Goal: Information Seeking & Learning: Learn about a topic

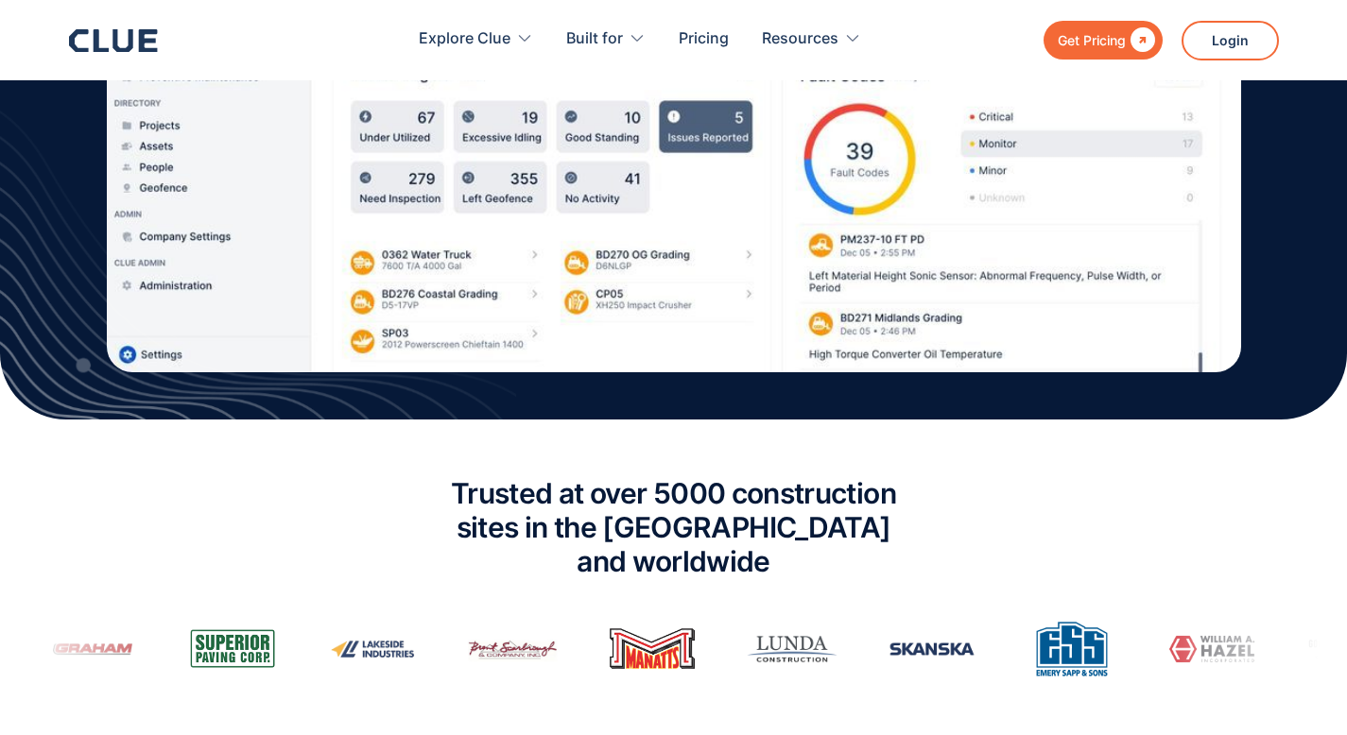
scroll to position [971, 0]
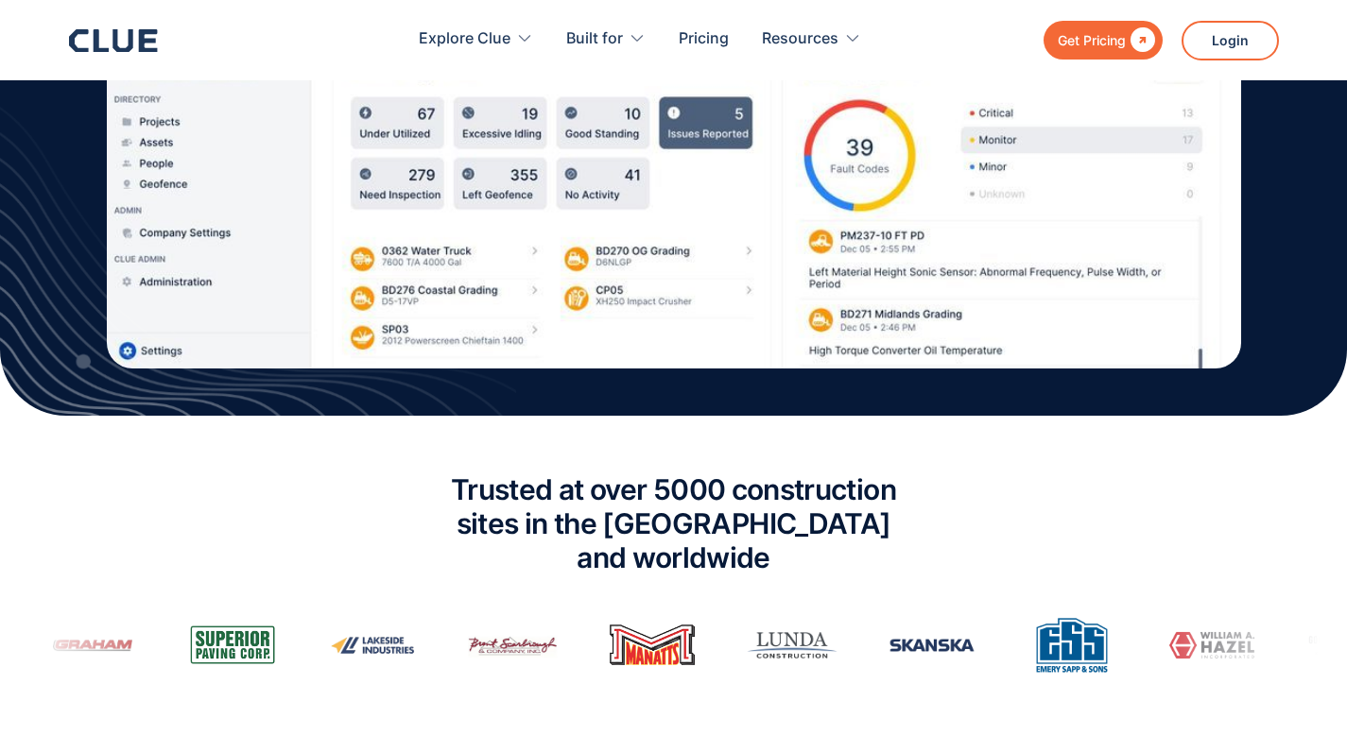
click at [1074, 30] on div "Get Pricing" at bounding box center [1091, 40] width 68 height 24
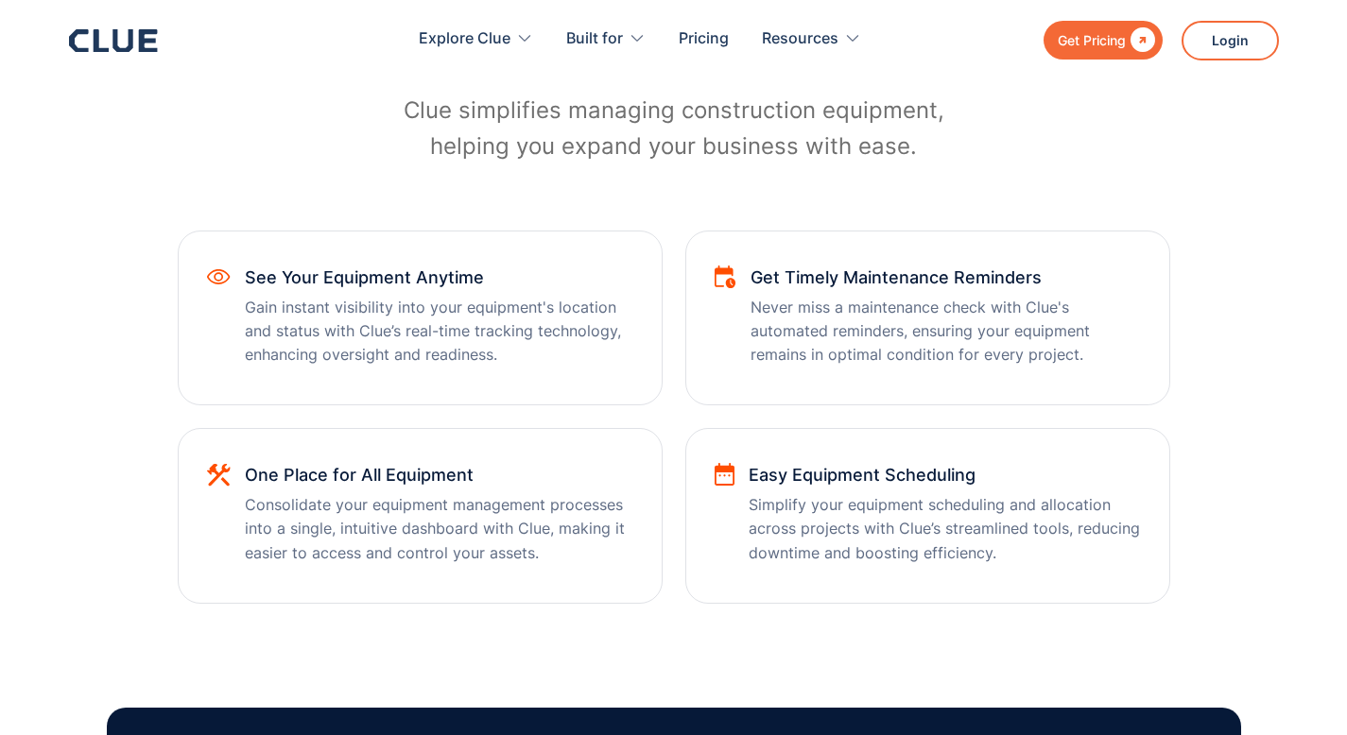
scroll to position [995, 0]
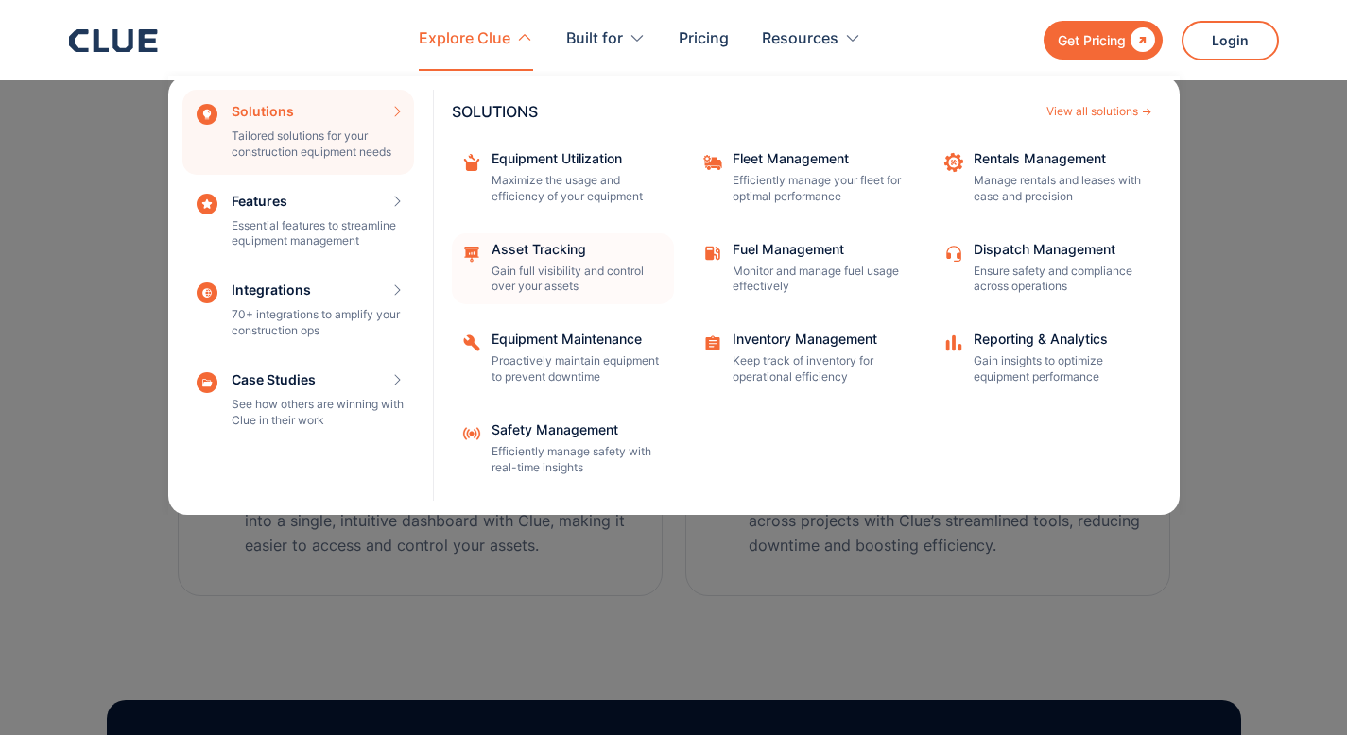
click at [518, 247] on div "Asset Tracking" at bounding box center [576, 249] width 170 height 13
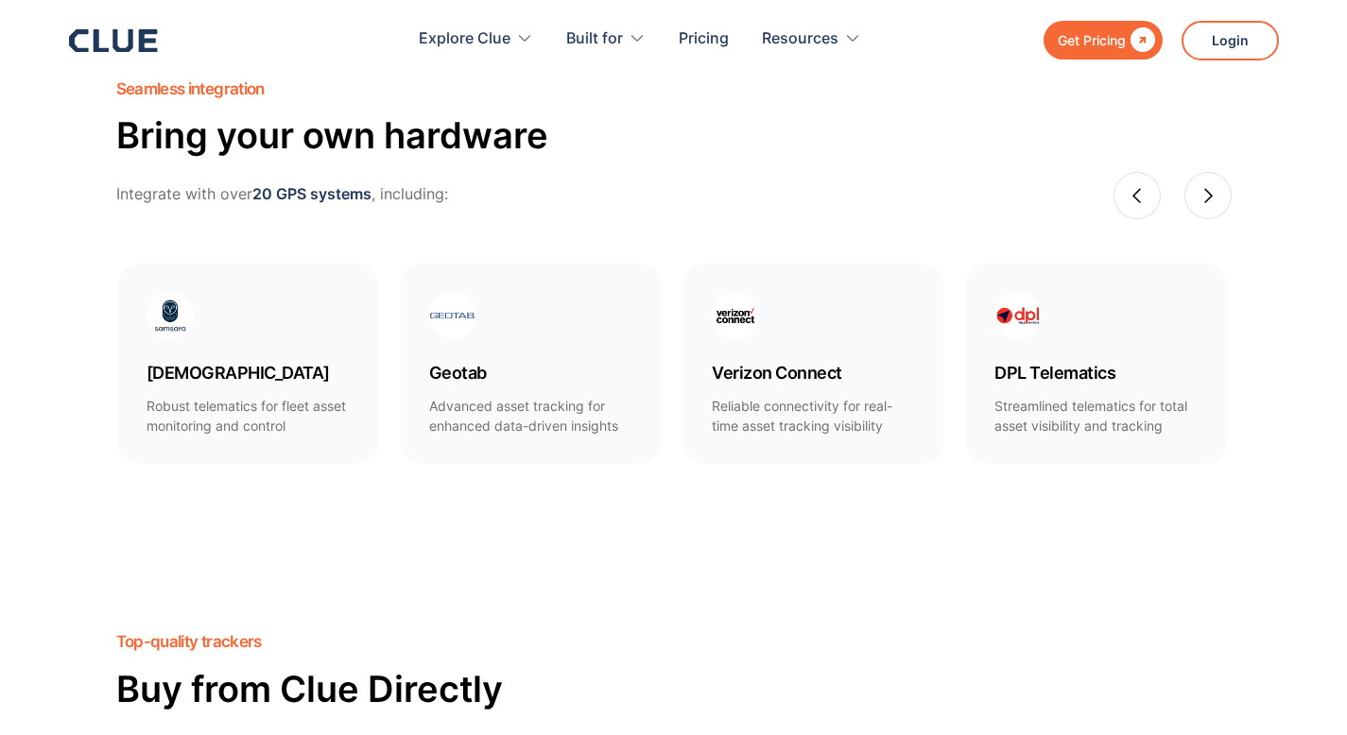
scroll to position [1184, 0]
click at [1218, 199] on div "next slide" at bounding box center [1207, 196] width 47 height 47
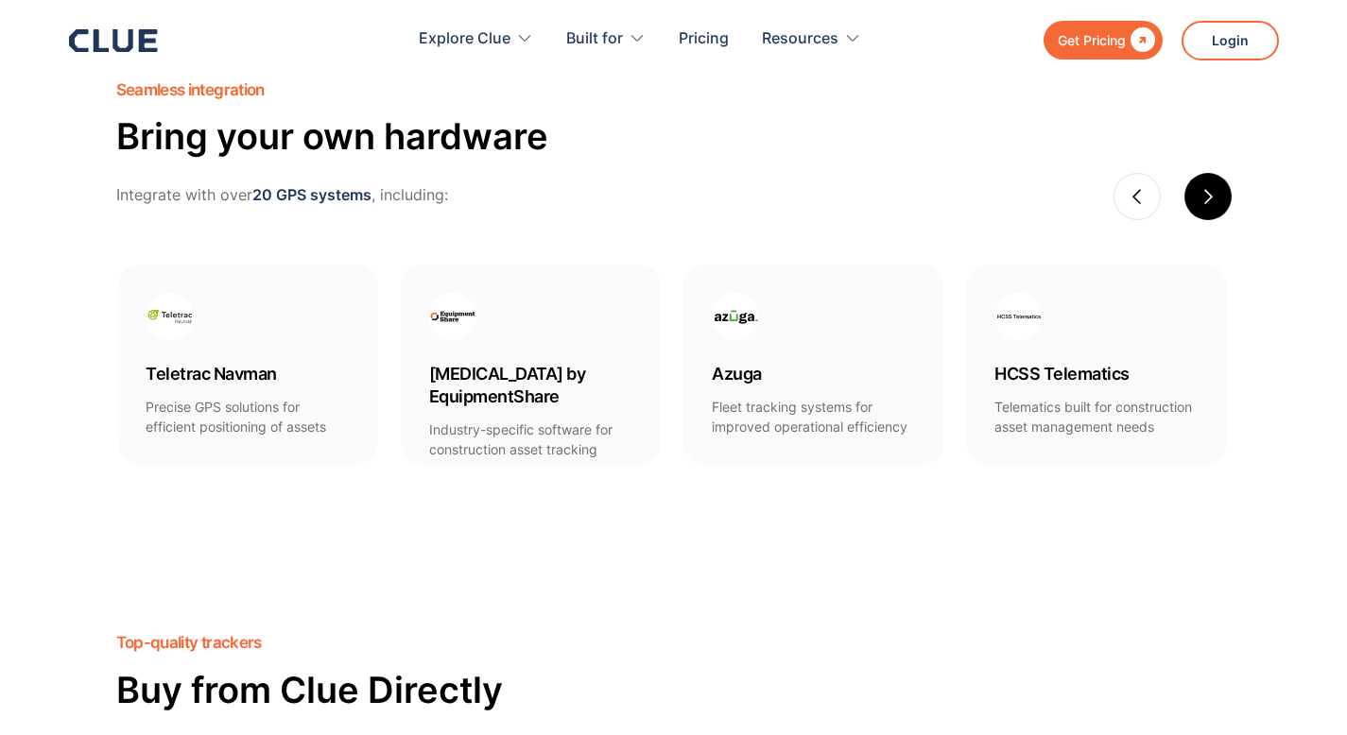
click at [1218, 199] on div "next slide" at bounding box center [1207, 196] width 47 height 47
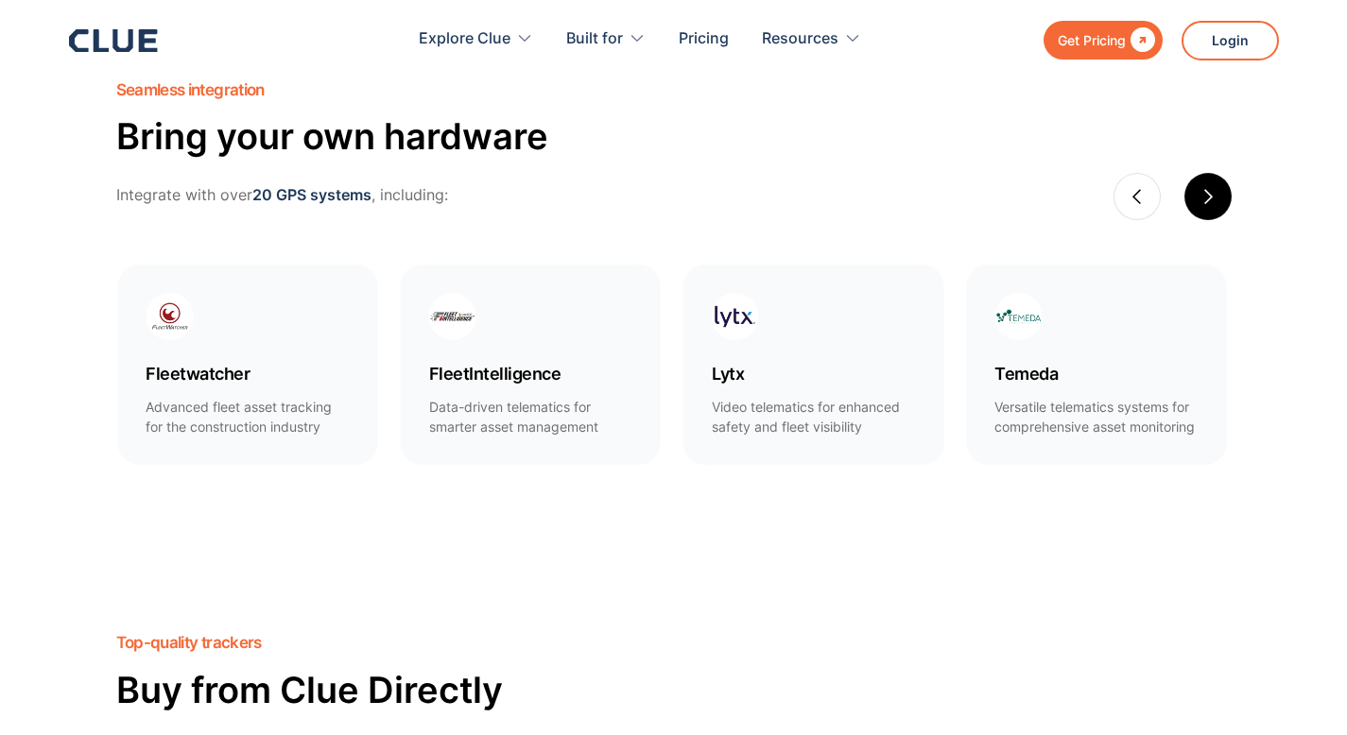
click at [1218, 199] on div "next slide" at bounding box center [1207, 196] width 47 height 47
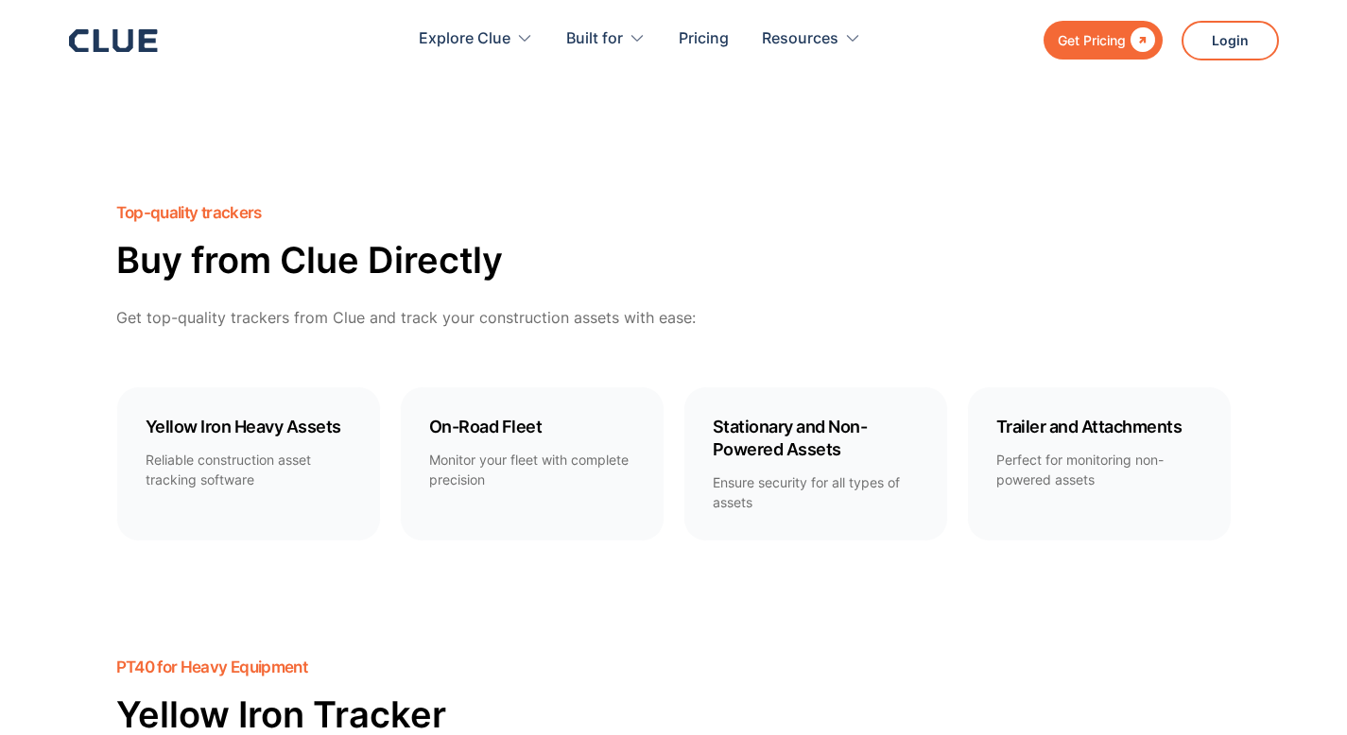
scroll to position [1667, 0]
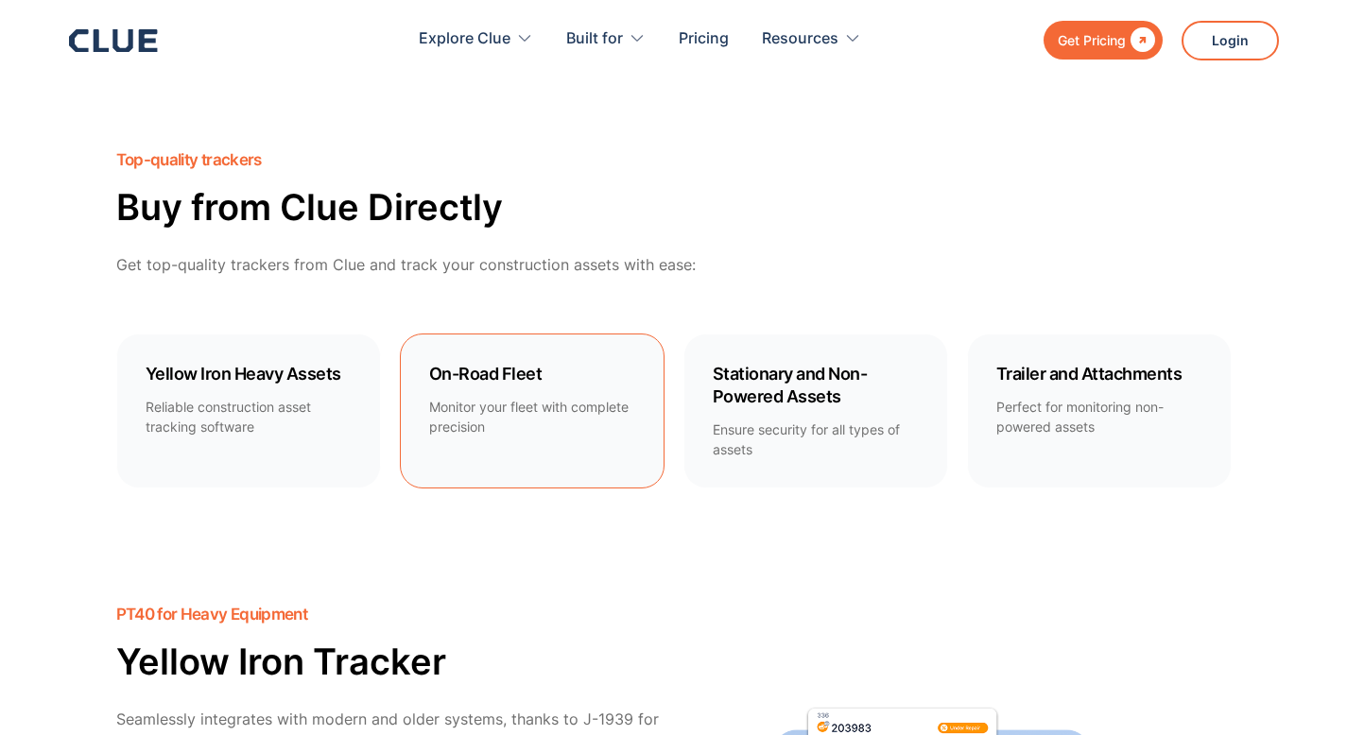
click at [522, 399] on p "Monitor your fleet with complete precision" at bounding box center [532, 417] width 206 height 40
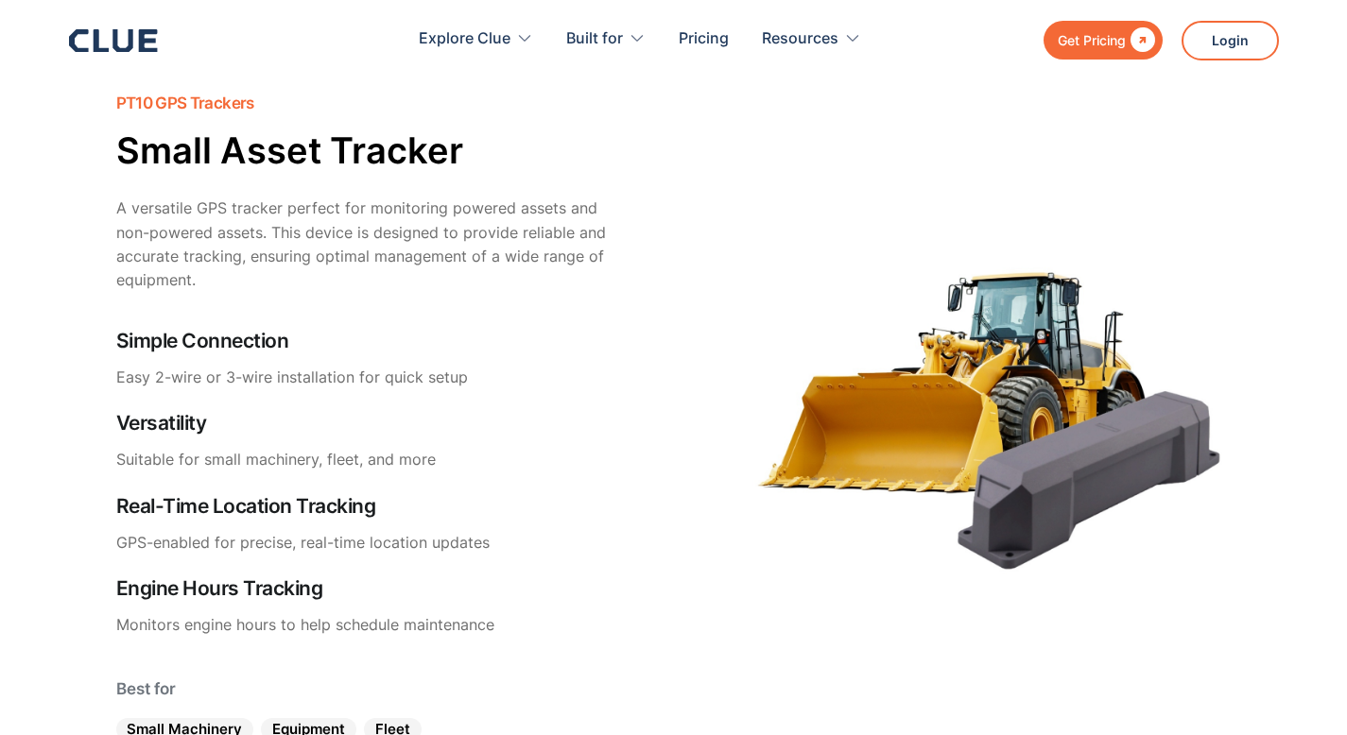
scroll to position [3643, 0]
